Goal: Task Accomplishment & Management: Manage account settings

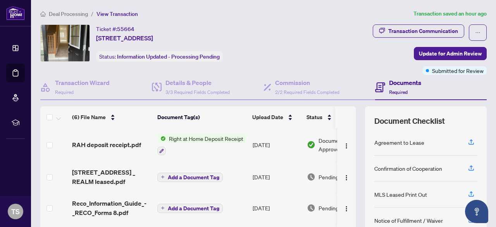
click at [65, 14] on span "Deal Processing" at bounding box center [68, 13] width 39 height 7
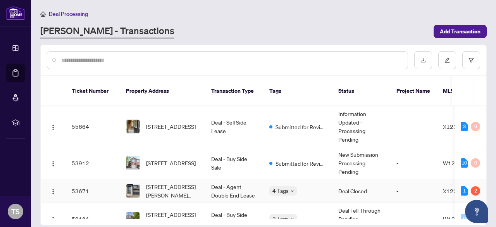
click at [311, 186] on div "4 Tags" at bounding box center [297, 190] width 57 height 9
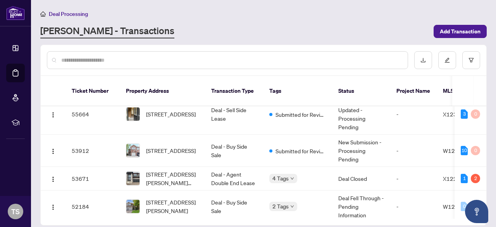
scroll to position [15, 0]
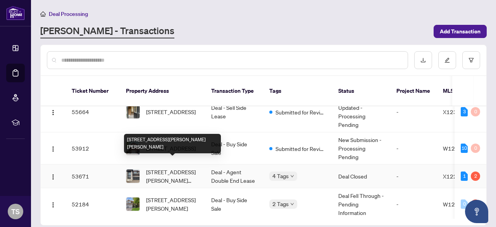
click at [198, 167] on span "[STREET_ADDRESS][PERSON_NAME][PERSON_NAME]" at bounding box center [172, 175] width 53 height 17
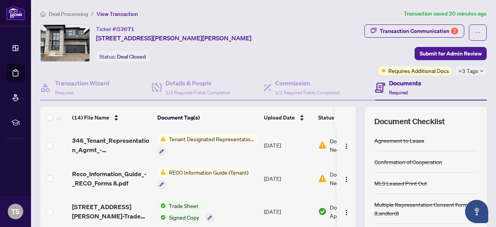
click at [205, 140] on span "Tenant Designated Representation Agreement" at bounding box center [212, 138] width 92 height 9
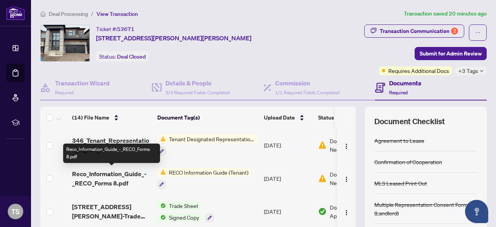
click at [109, 179] on span "Reco_Information_Guide_-_RECO_Forms 8.pdf" at bounding box center [111, 178] width 79 height 19
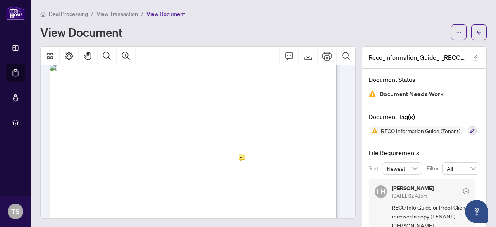
scroll to position [4644, 0]
click at [476, 32] on icon "arrow-left" at bounding box center [478, 31] width 5 height 5
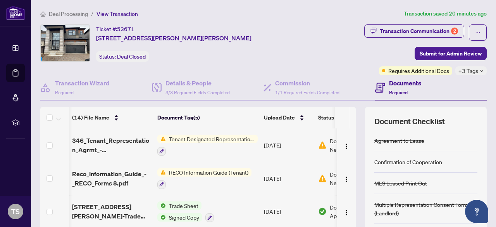
scroll to position [0, 52]
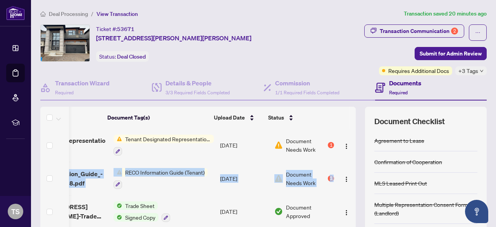
drag, startPoint x: 347, startPoint y: 159, endPoint x: 346, endPoint y: 176, distance: 16.3
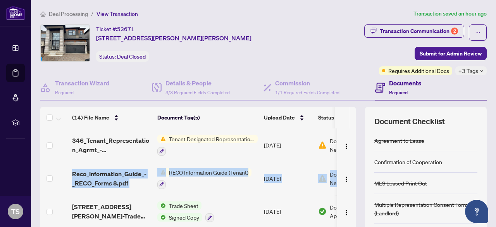
scroll to position [65, 0]
